Goal: Task Accomplishment & Management: Use online tool/utility

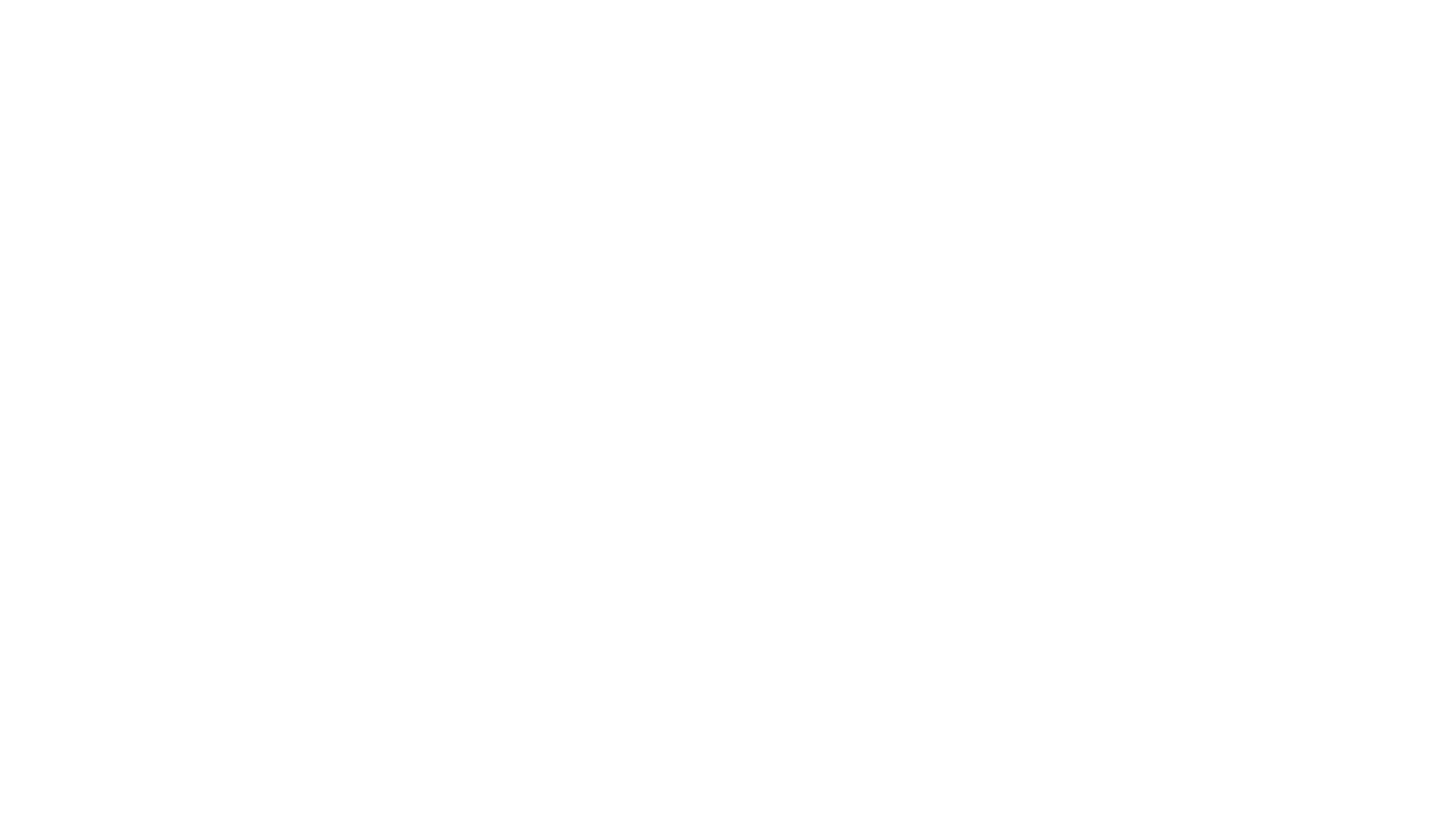
select select "Song"
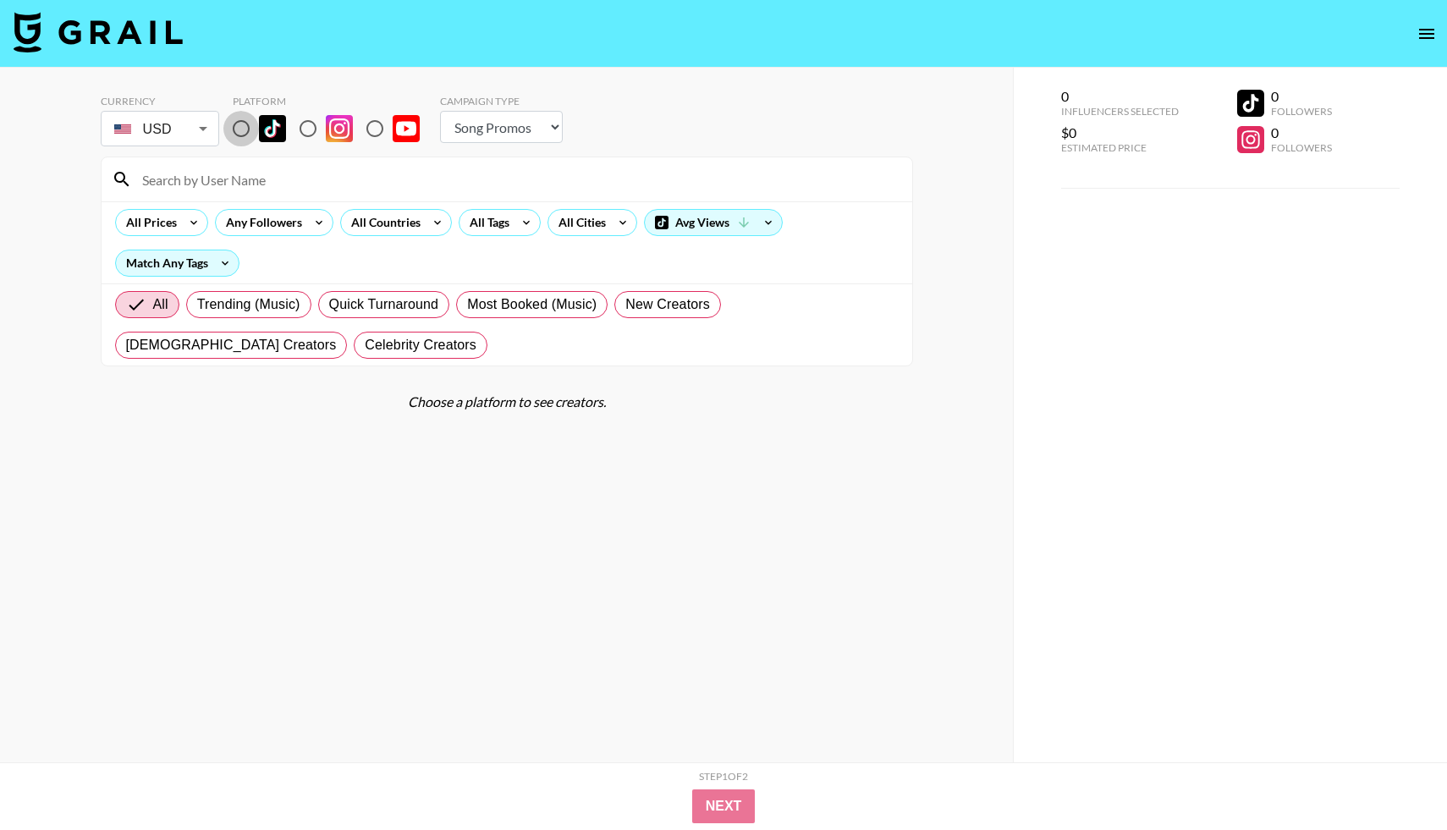
click at [245, 127] on input "radio" at bounding box center [241, 129] width 36 height 36
radio input "true"
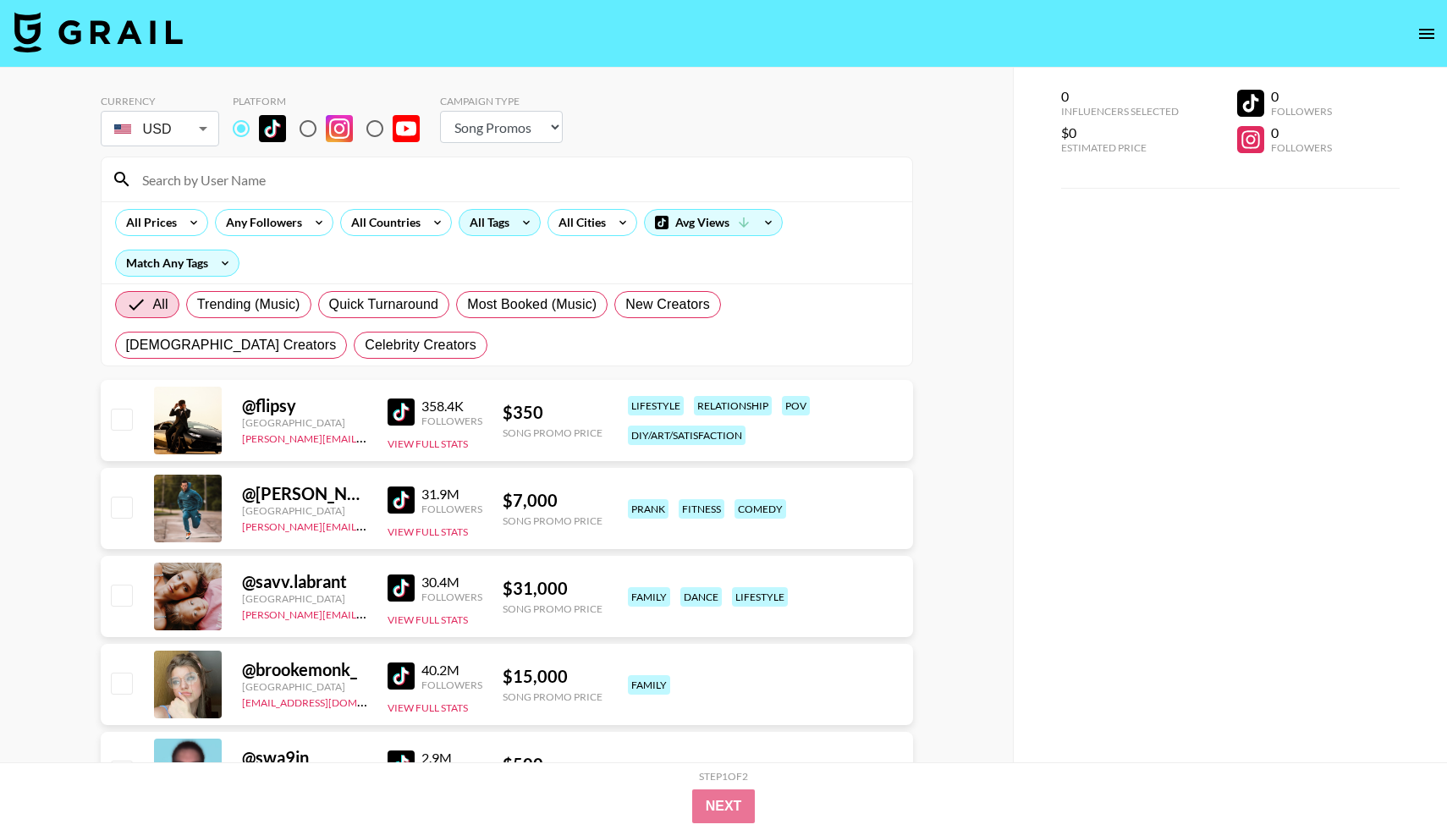
click at [477, 235] on div "All Tags" at bounding box center [500, 222] width 82 height 27
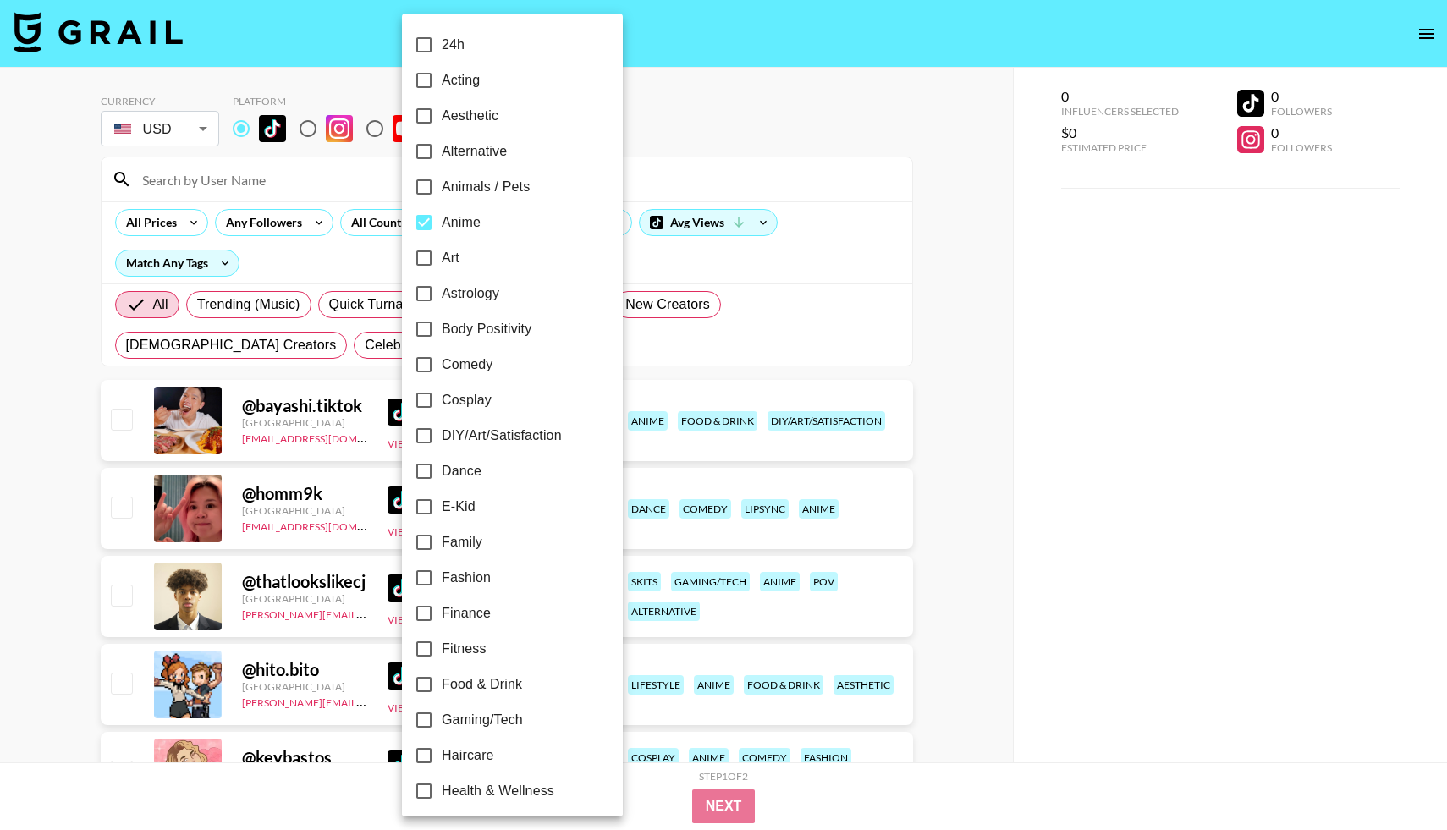
click at [521, 226] on label "Anime" at bounding box center [501, 223] width 190 height 36
click at [442, 226] on input "Anime" at bounding box center [424, 223] width 36 height 36
checkbox input "false"
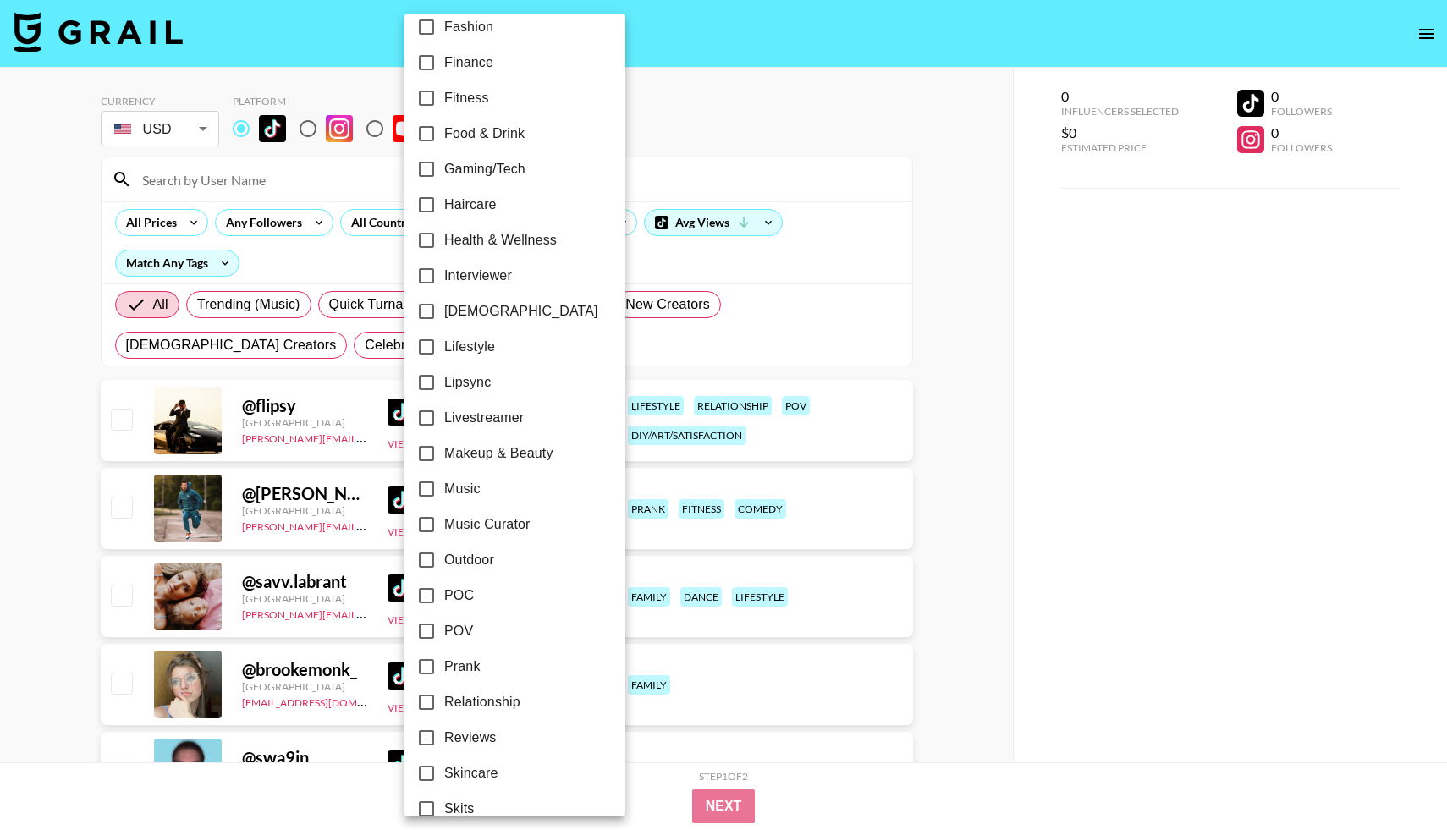
scroll to position [543, 0]
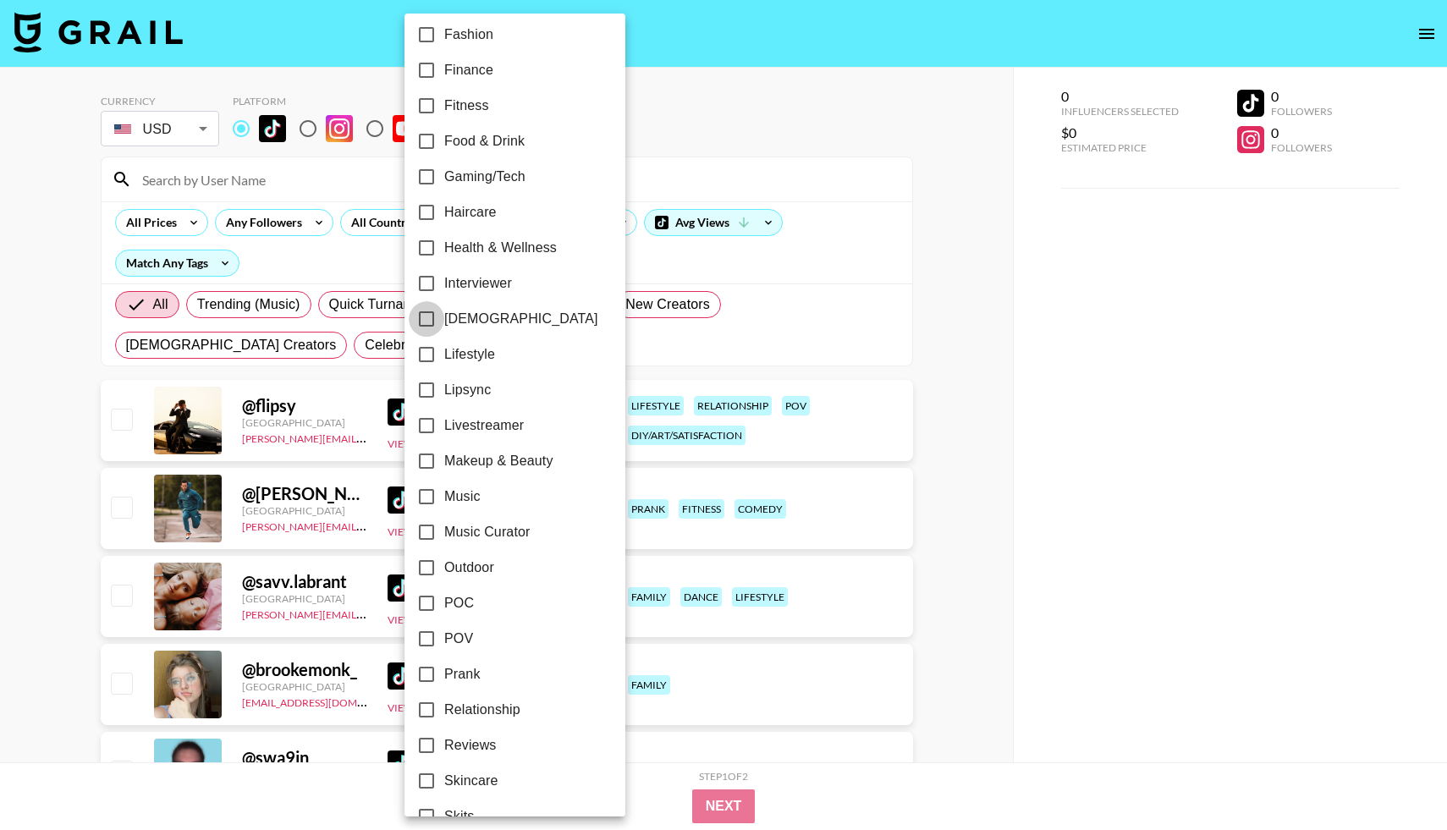
click at [429, 322] on input "[DEMOGRAPHIC_DATA]" at bounding box center [427, 319] width 36 height 36
checkbox input "true"
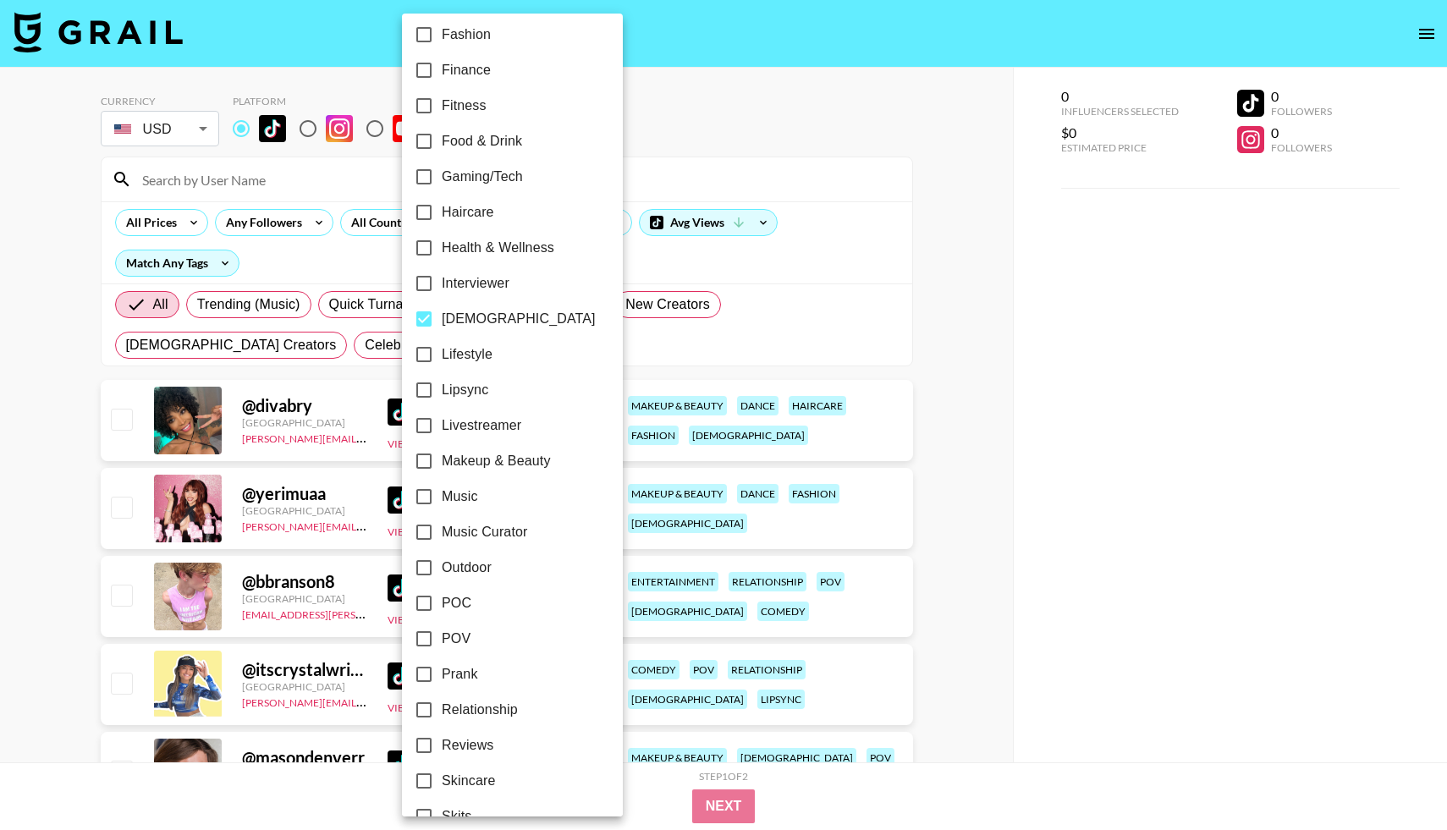
click at [65, 294] on div at bounding box center [723, 415] width 1447 height 830
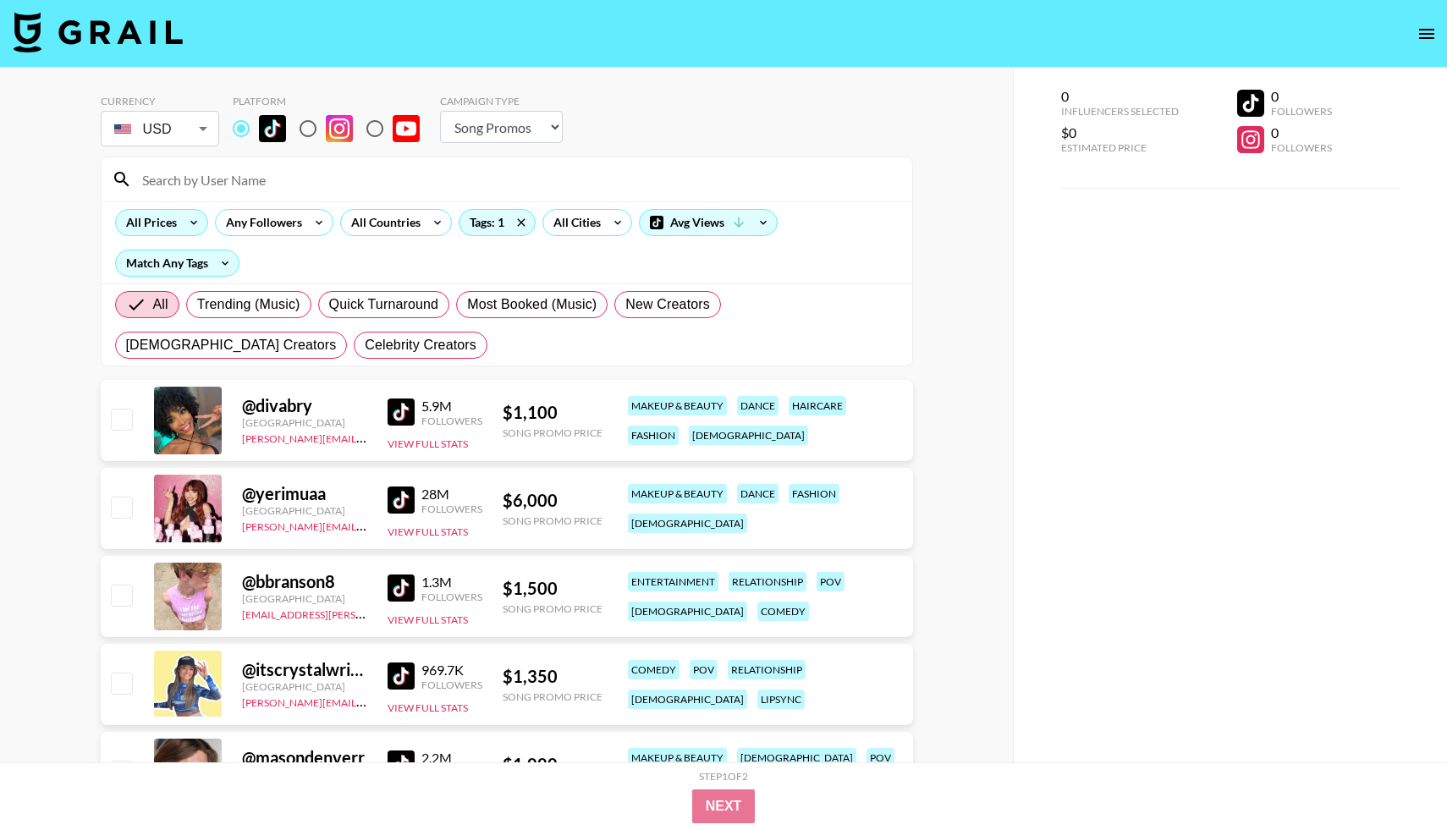
click at [142, 228] on div "All Prices" at bounding box center [148, 222] width 64 height 25
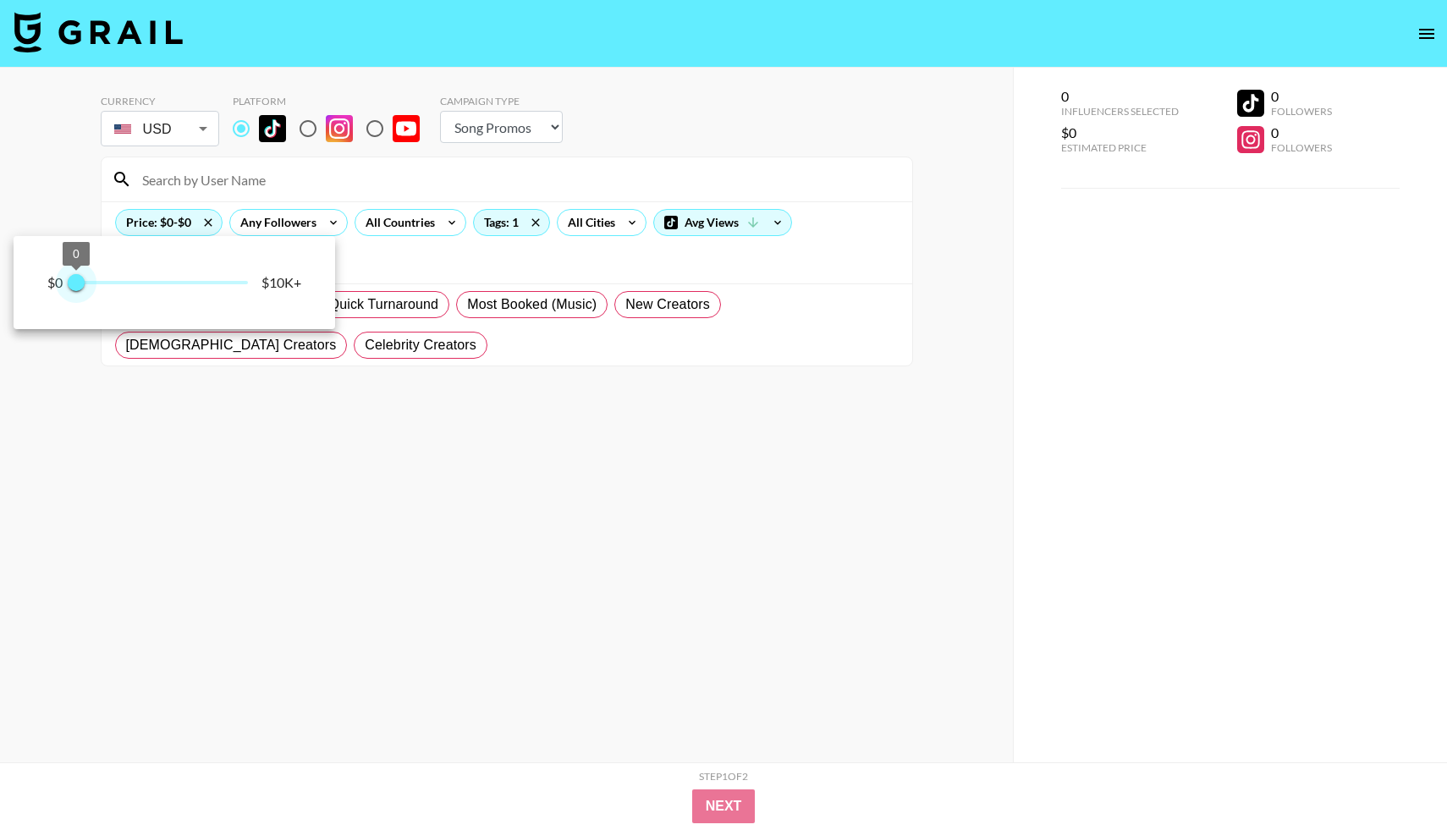
type input "250"
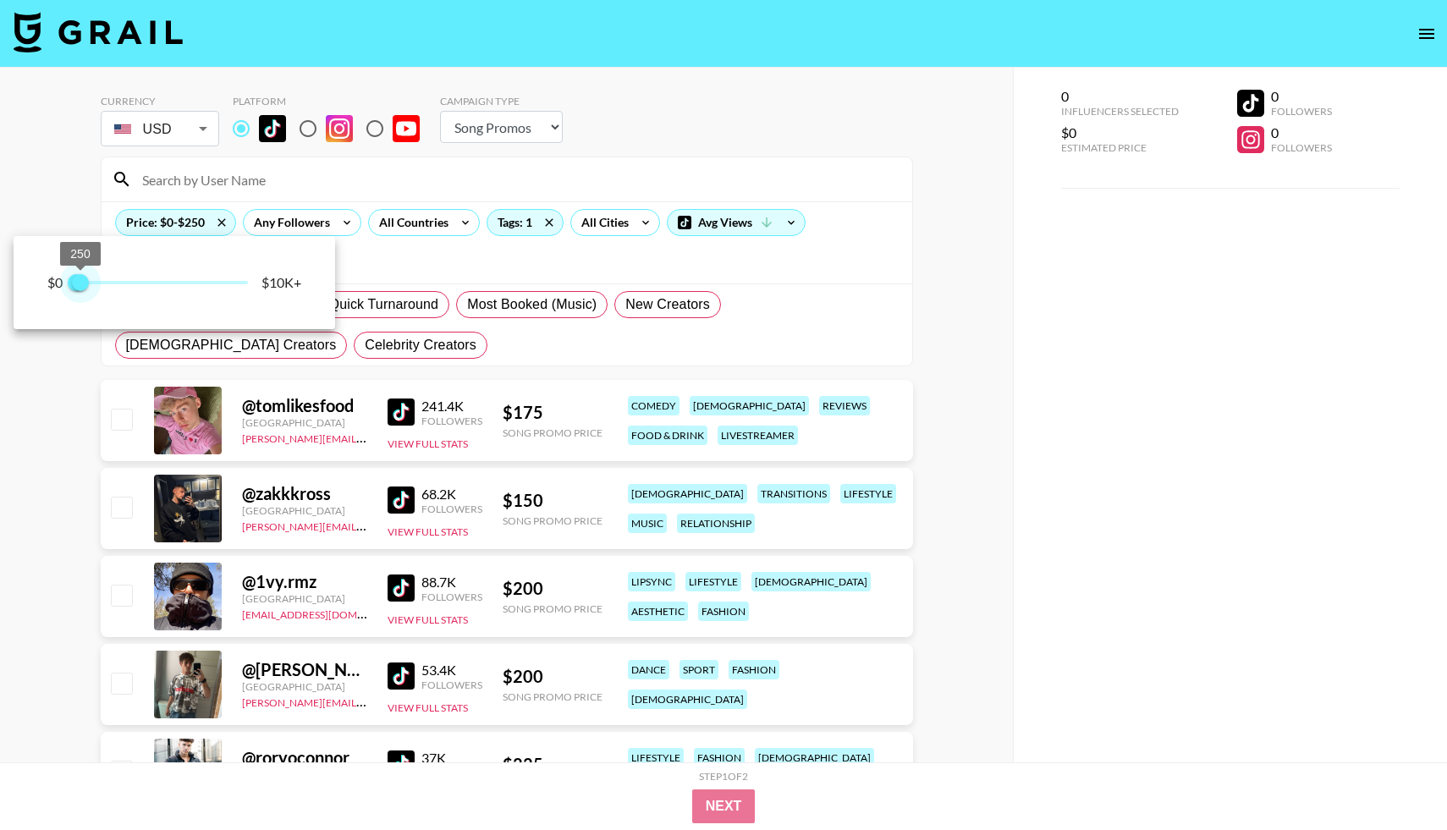
drag, startPoint x: 248, startPoint y: 284, endPoint x: 81, endPoint y: 276, distance: 167.0
click at [81, 276] on span "250" at bounding box center [80, 282] width 17 height 17
click at [32, 402] on div at bounding box center [723, 415] width 1447 height 830
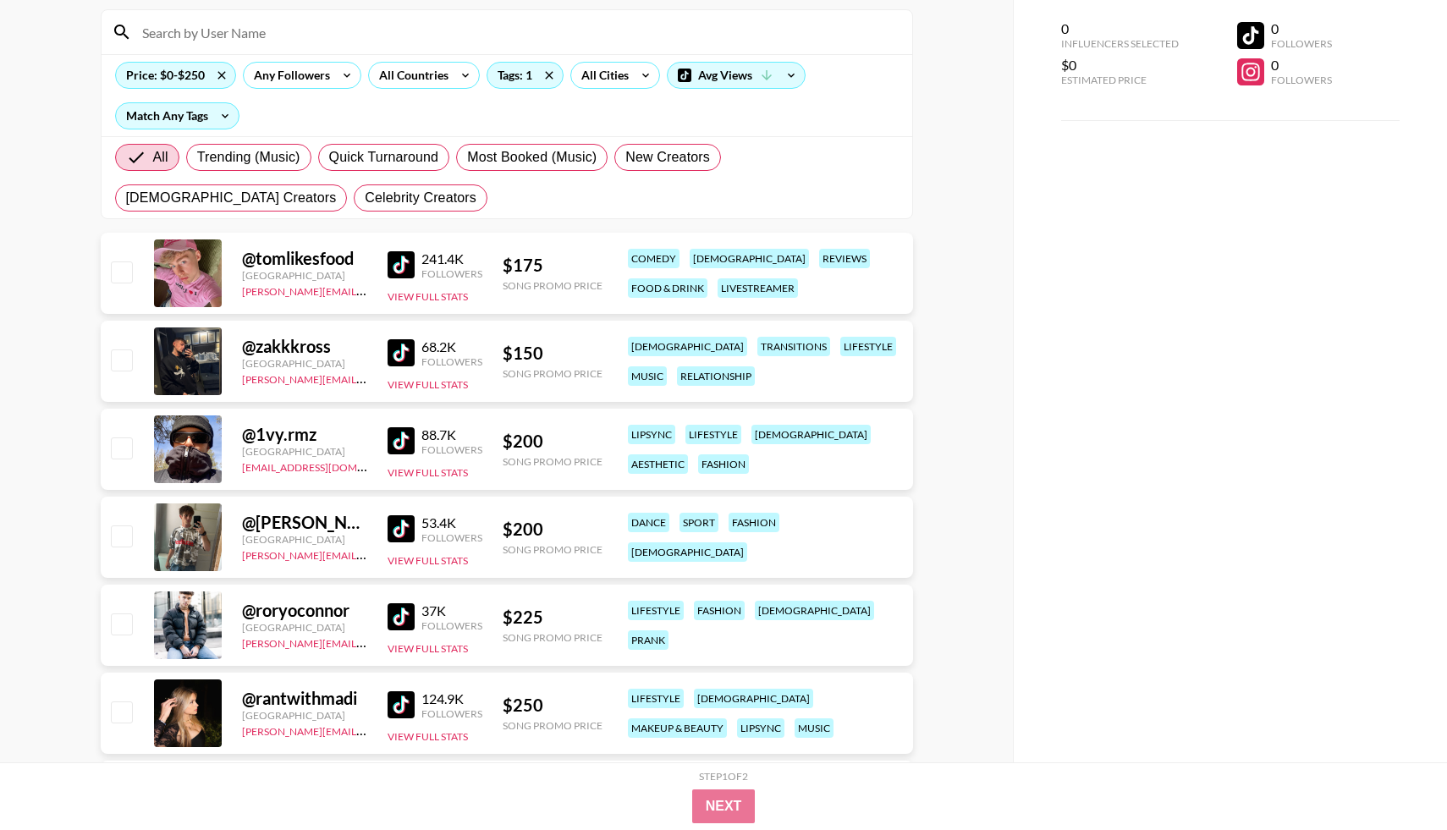
scroll to position [185, 0]
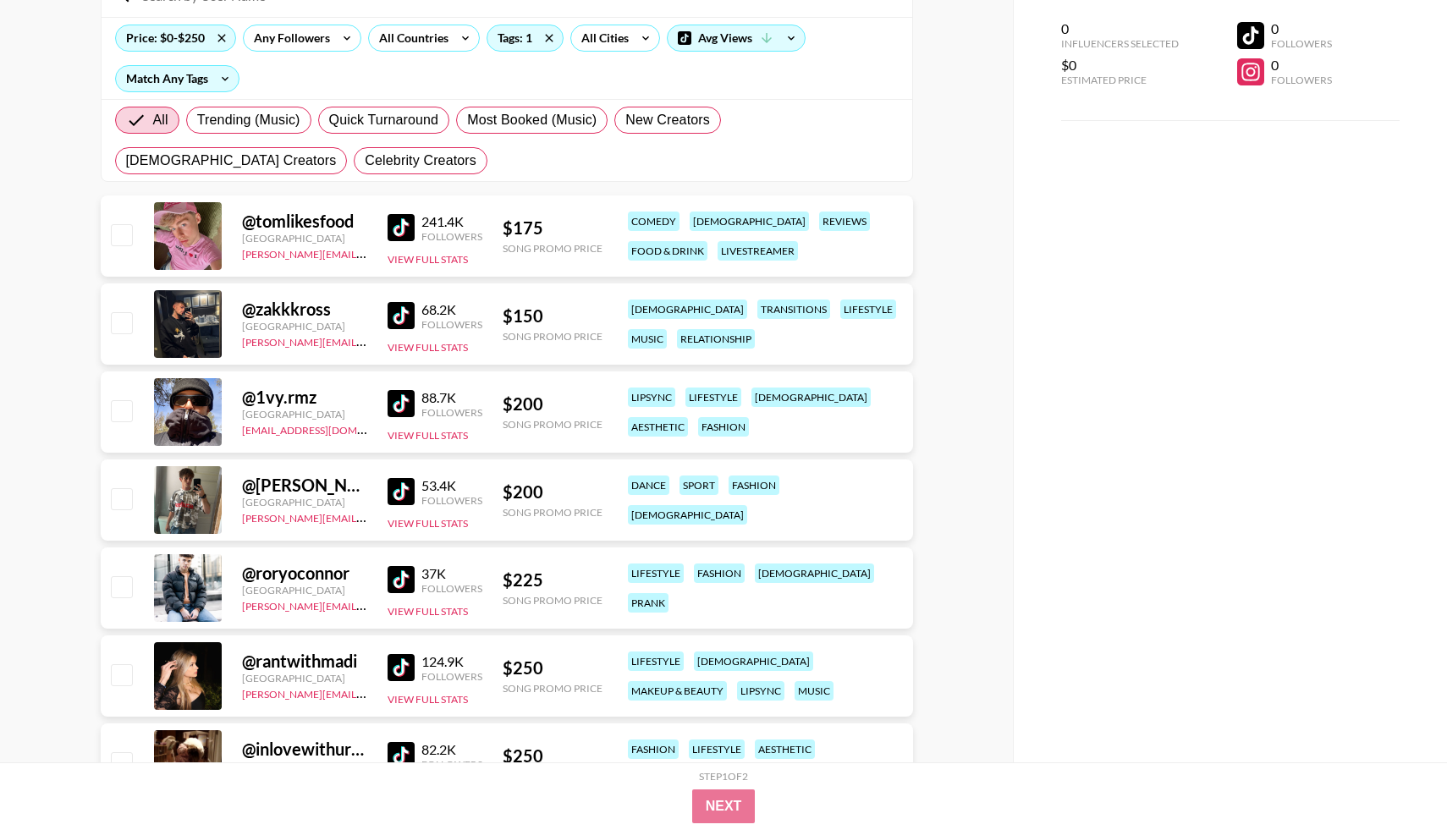
click at [404, 235] on img at bounding box center [401, 227] width 27 height 27
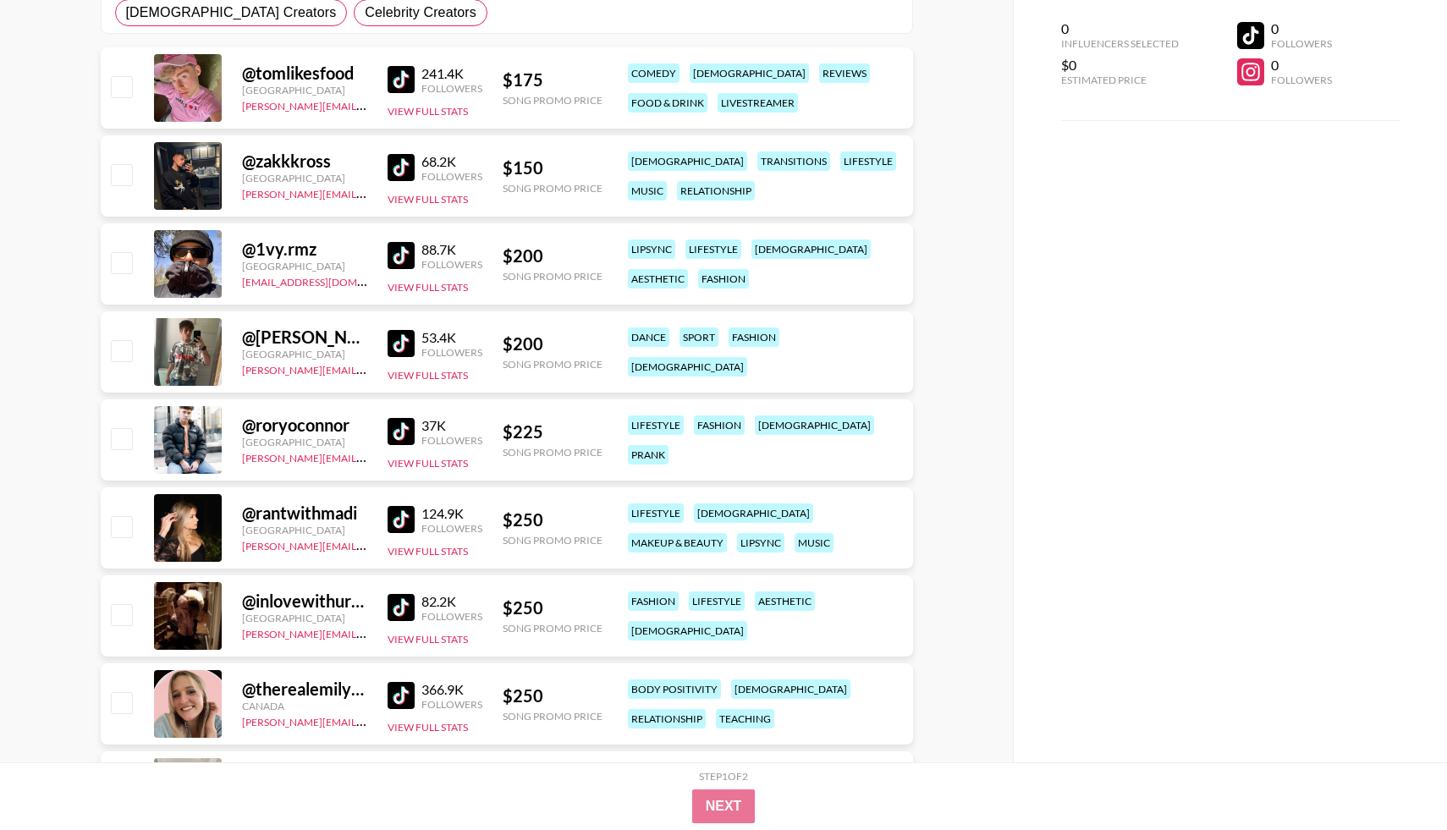
scroll to position [334, 0]
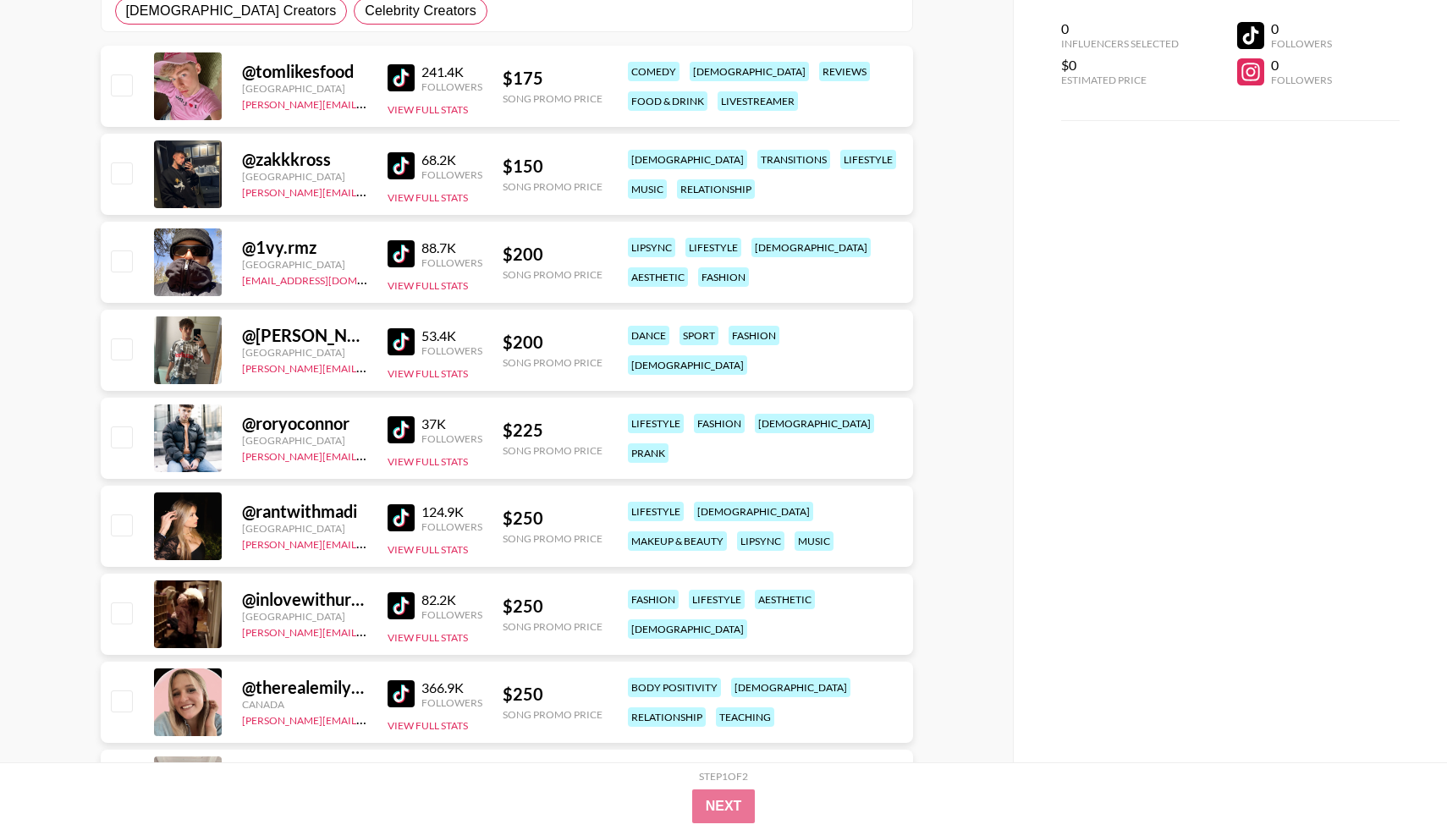
click at [400, 175] on img at bounding box center [401, 165] width 27 height 27
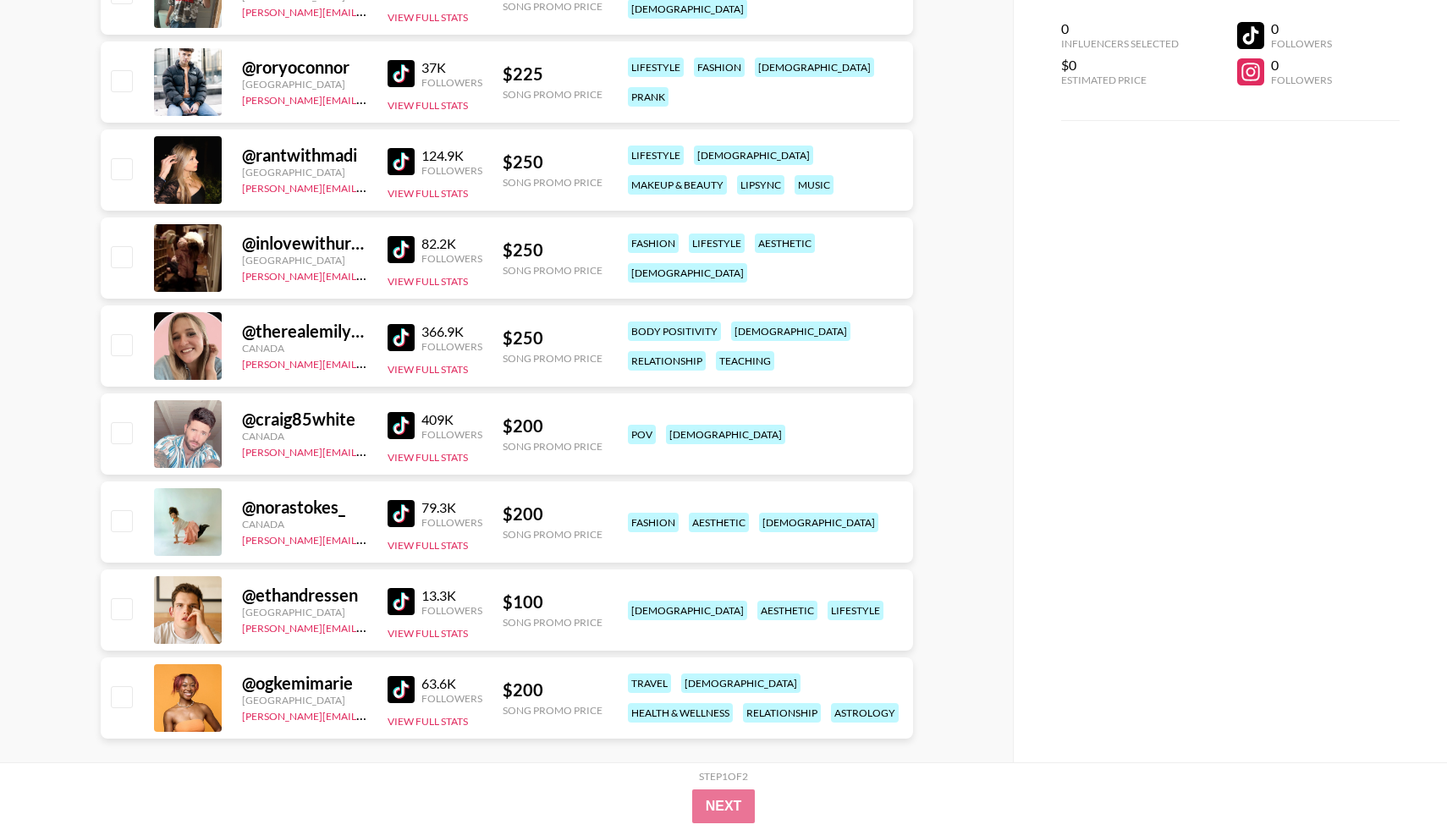
scroll to position [714, 0]
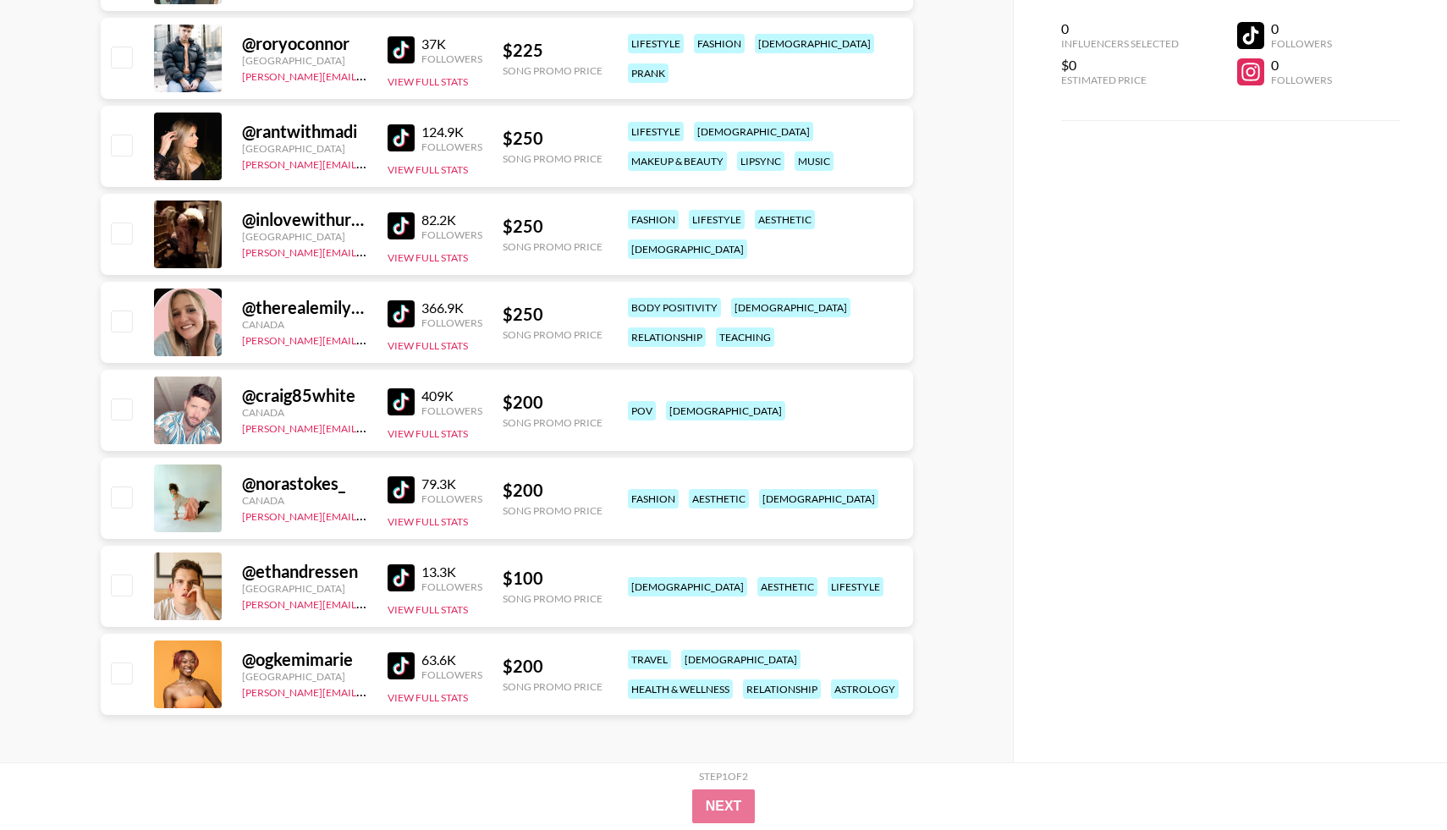
click at [400, 585] on img at bounding box center [401, 578] width 27 height 27
click at [401, 666] on img at bounding box center [401, 666] width 27 height 27
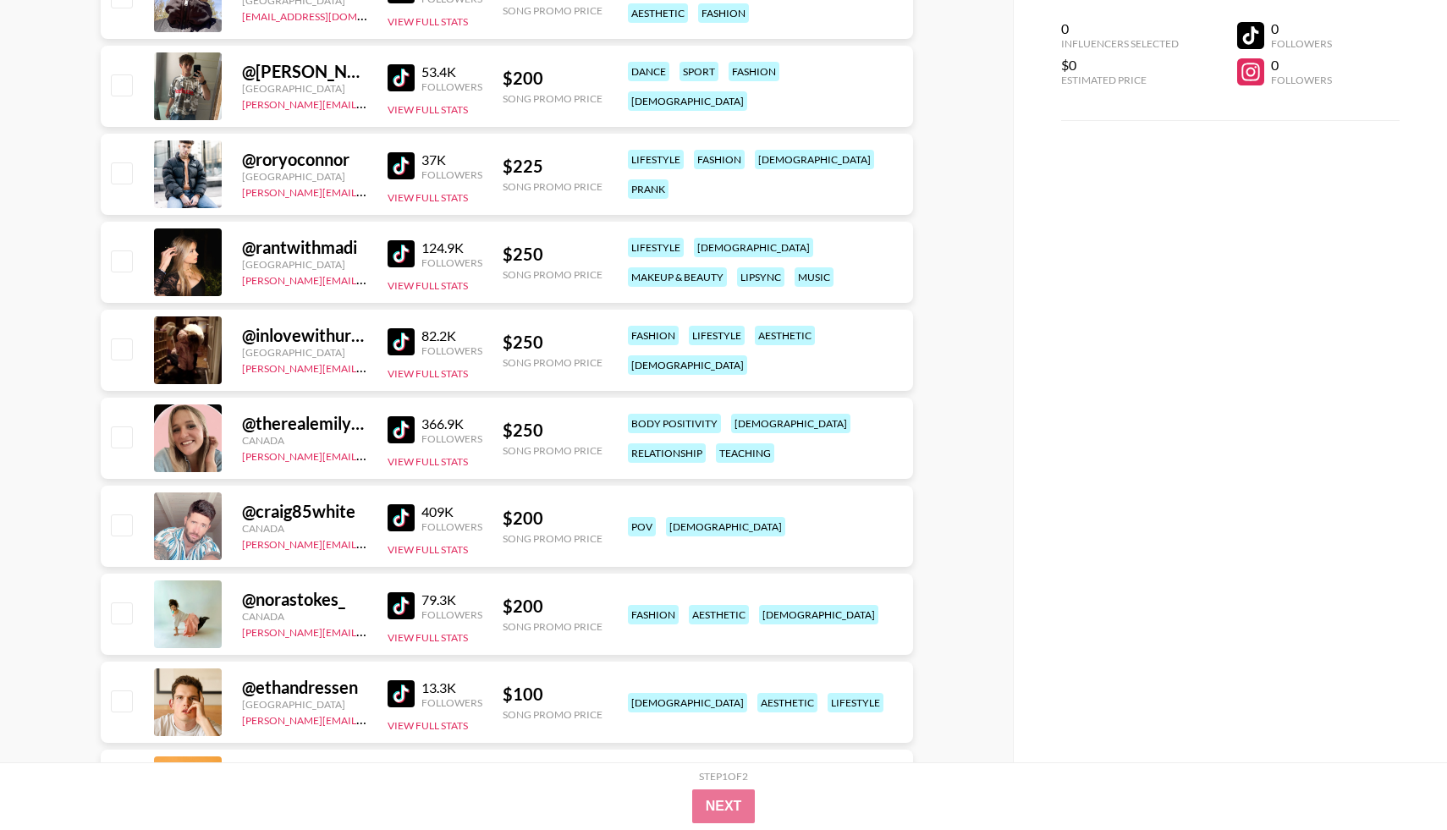
scroll to position [514, 0]
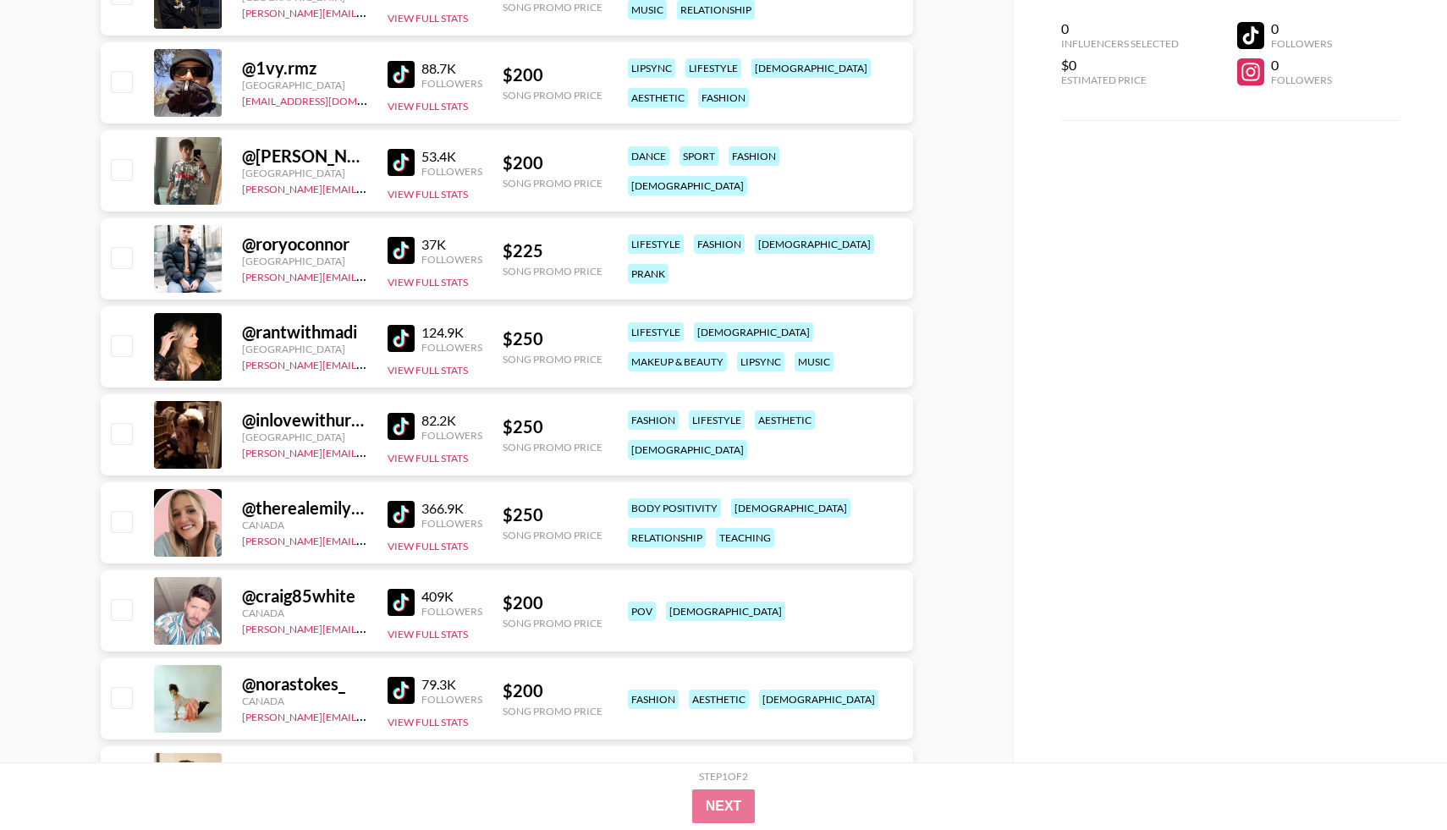
click at [407, 344] on img at bounding box center [401, 338] width 27 height 27
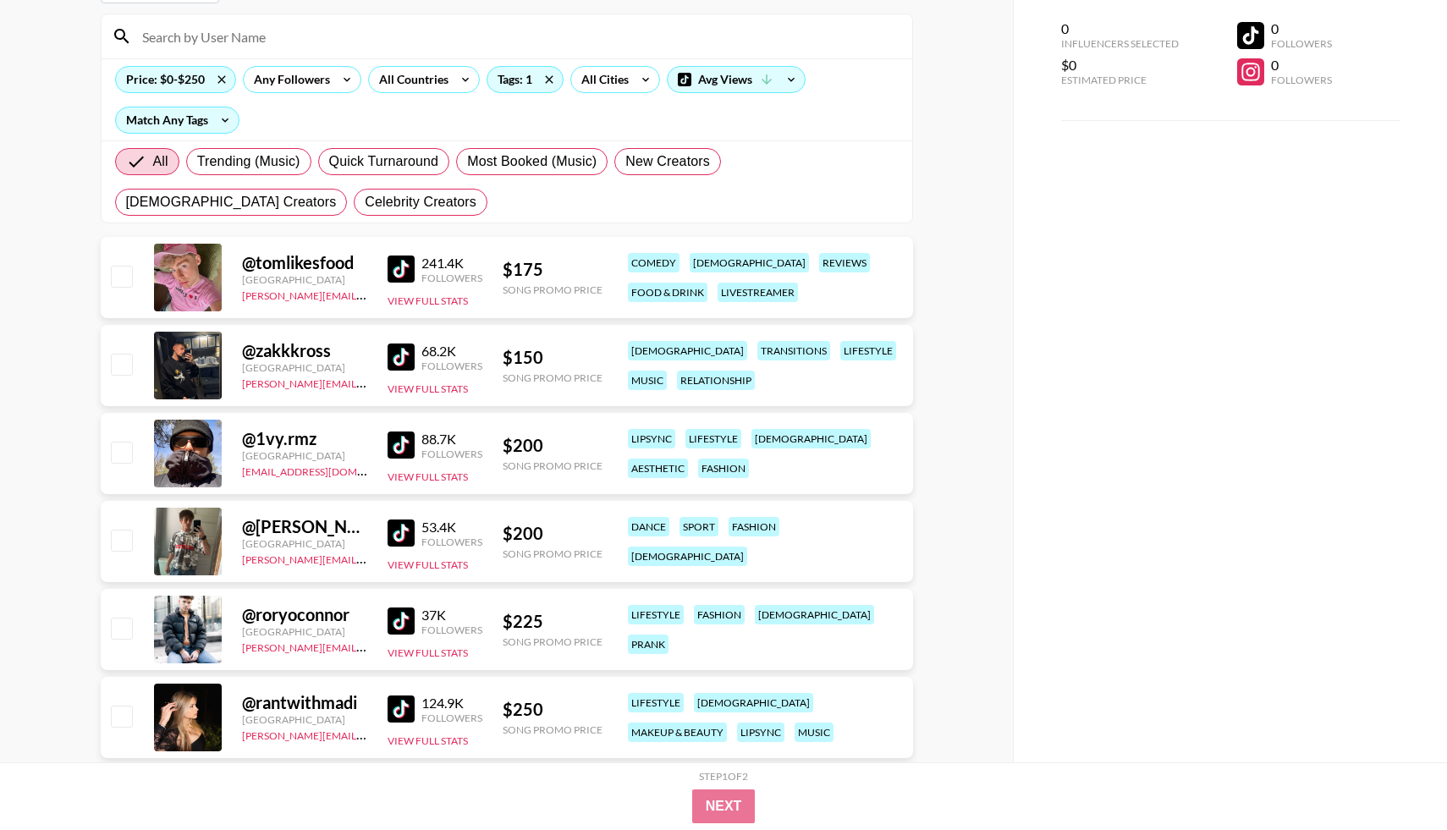
scroll to position [714, 0]
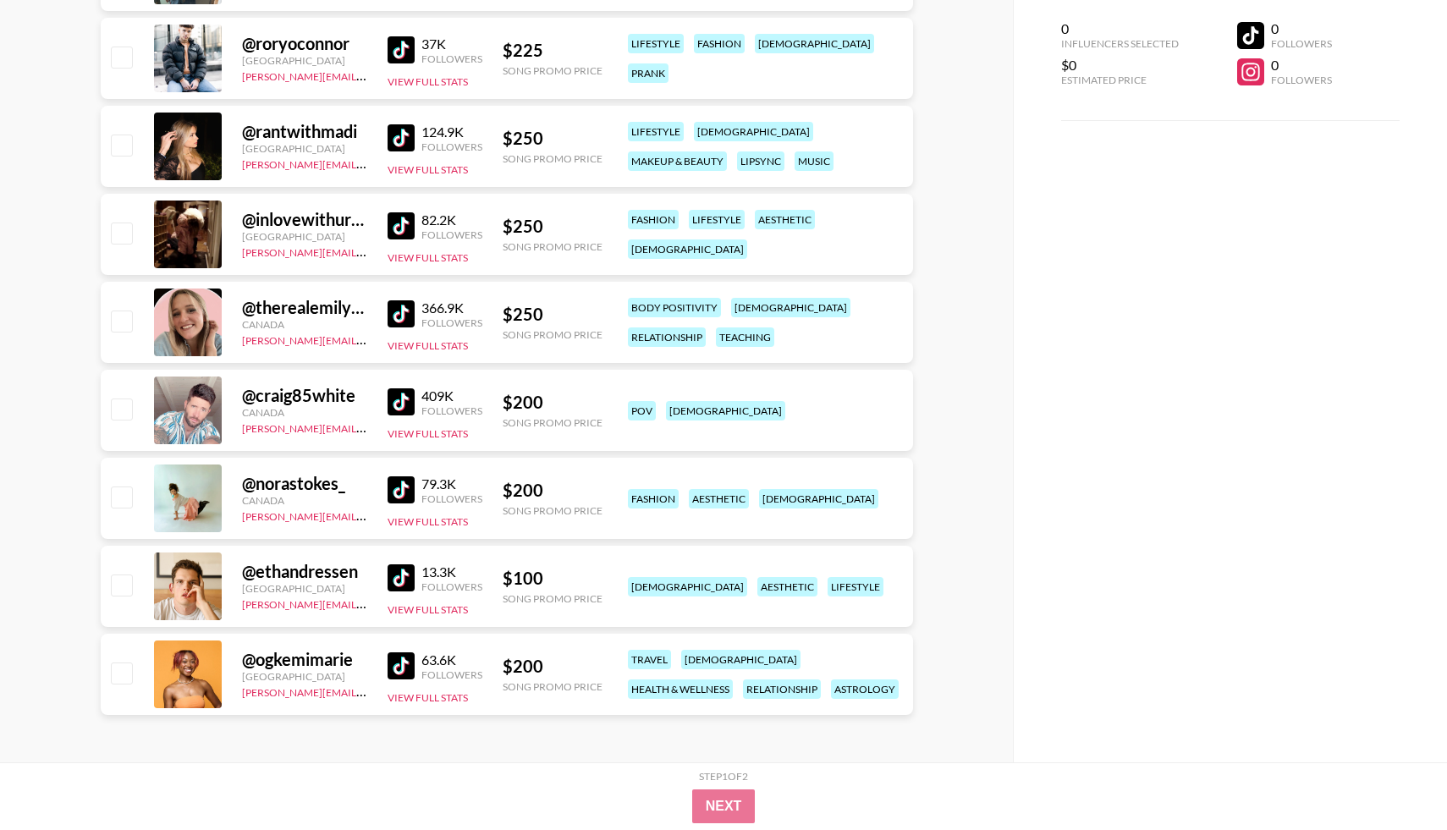
click at [395, 322] on img at bounding box center [401, 313] width 27 height 27
